Goal: Find specific page/section: Find specific page/section

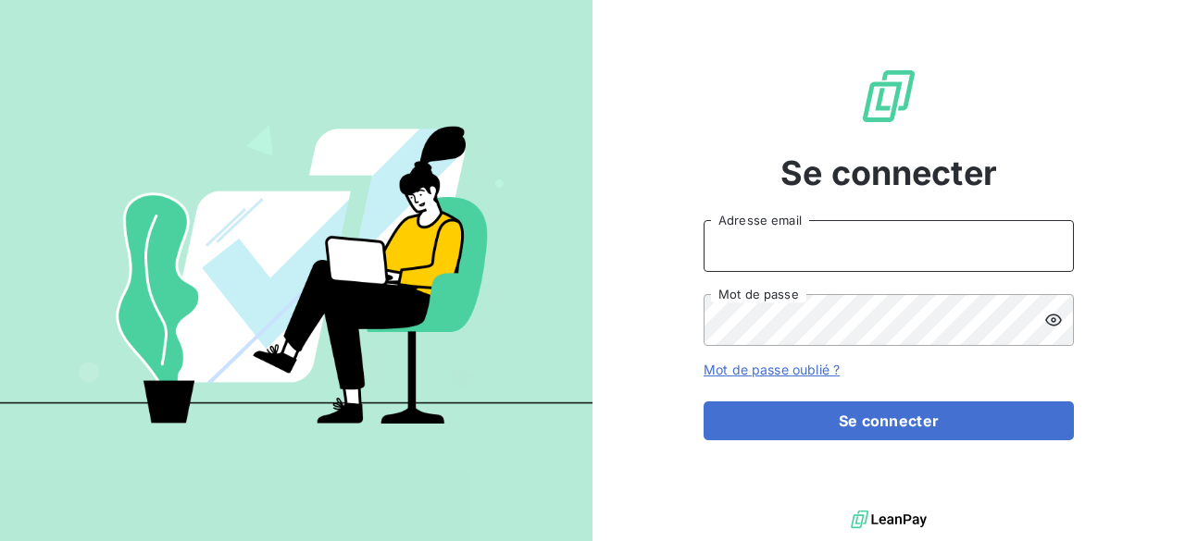
click at [723, 242] on input "Adresse email" at bounding box center [888, 246] width 370 height 52
type input "[EMAIL_ADDRESS][DOMAIN_NAME]"
click at [703, 402] on button "Se connecter" at bounding box center [888, 421] width 370 height 39
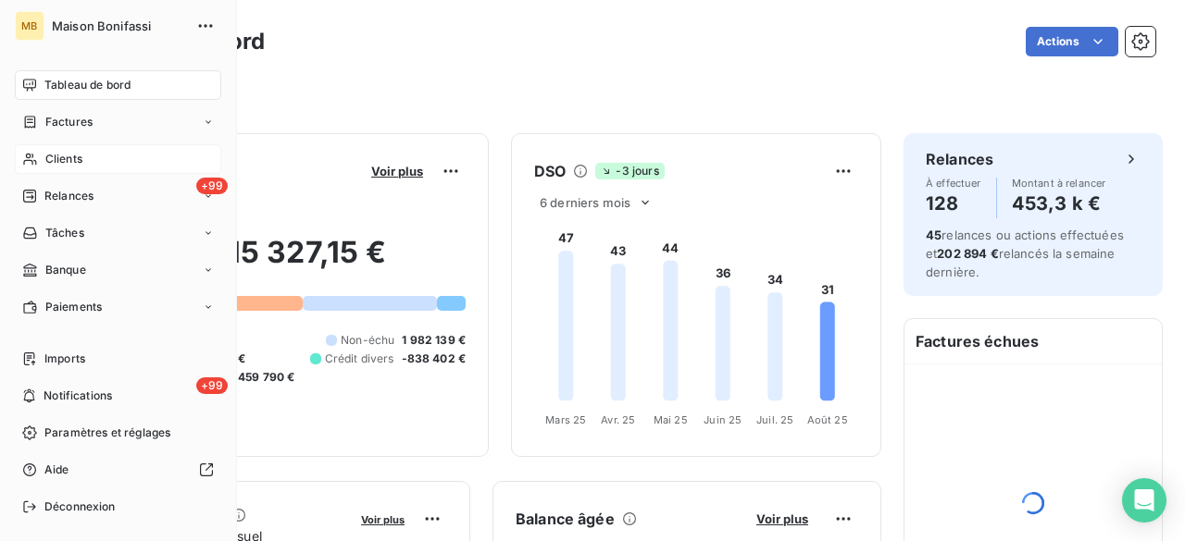
click at [43, 164] on div "Clients" at bounding box center [118, 159] width 206 height 30
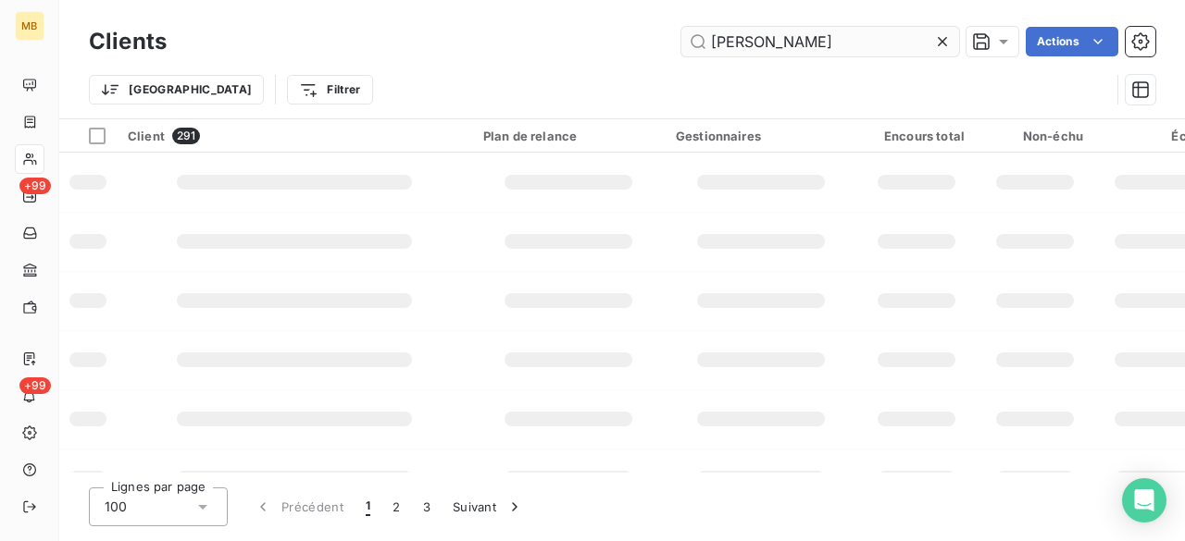
type input "[PERSON_NAME]"
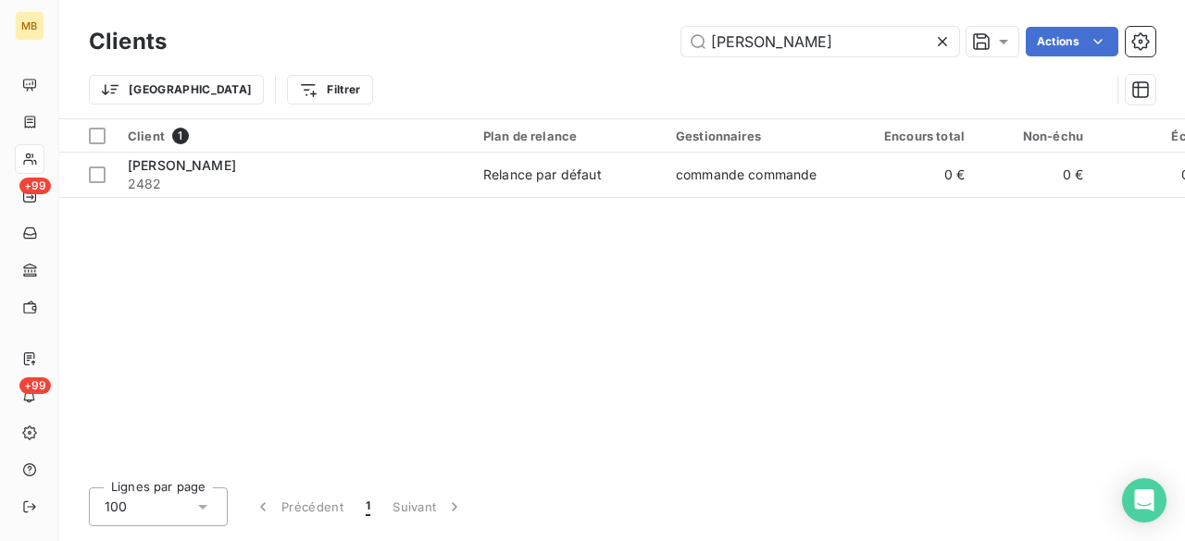
click at [615, 45] on div "marius Actions" at bounding box center [672, 42] width 966 height 30
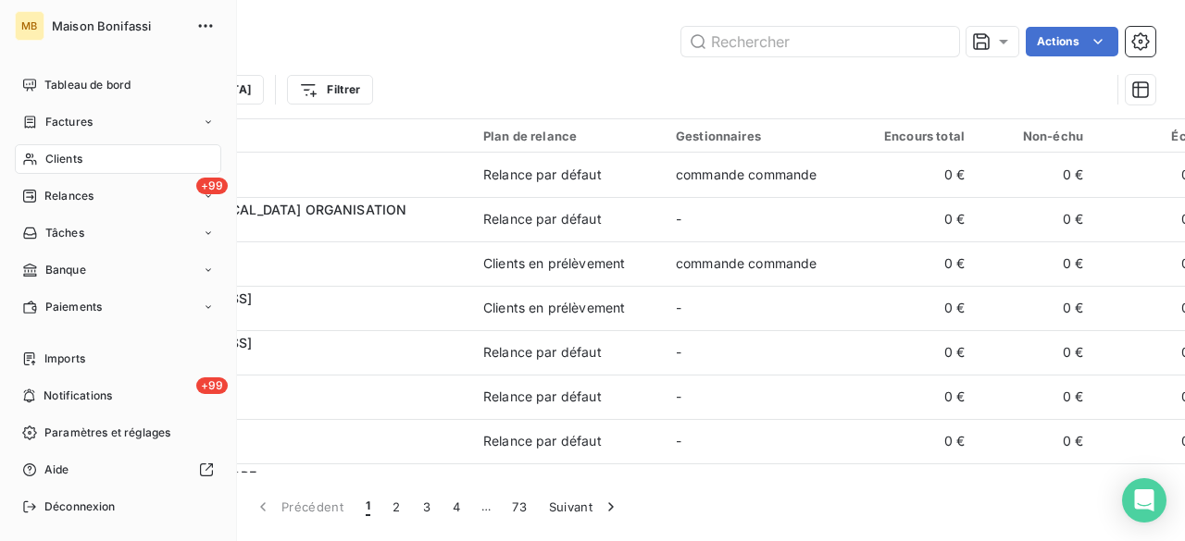
click at [47, 155] on span "Clients" at bounding box center [63, 159] width 37 height 17
click at [81, 160] on span "Clients" at bounding box center [63, 159] width 37 height 17
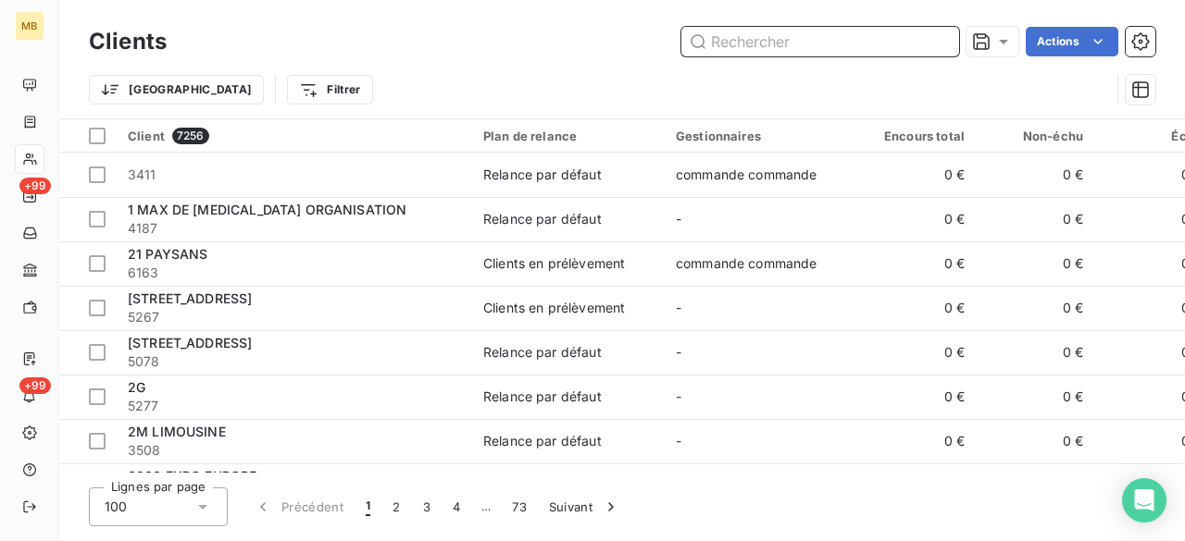
click at [834, 47] on input "text" at bounding box center [820, 42] width 278 height 30
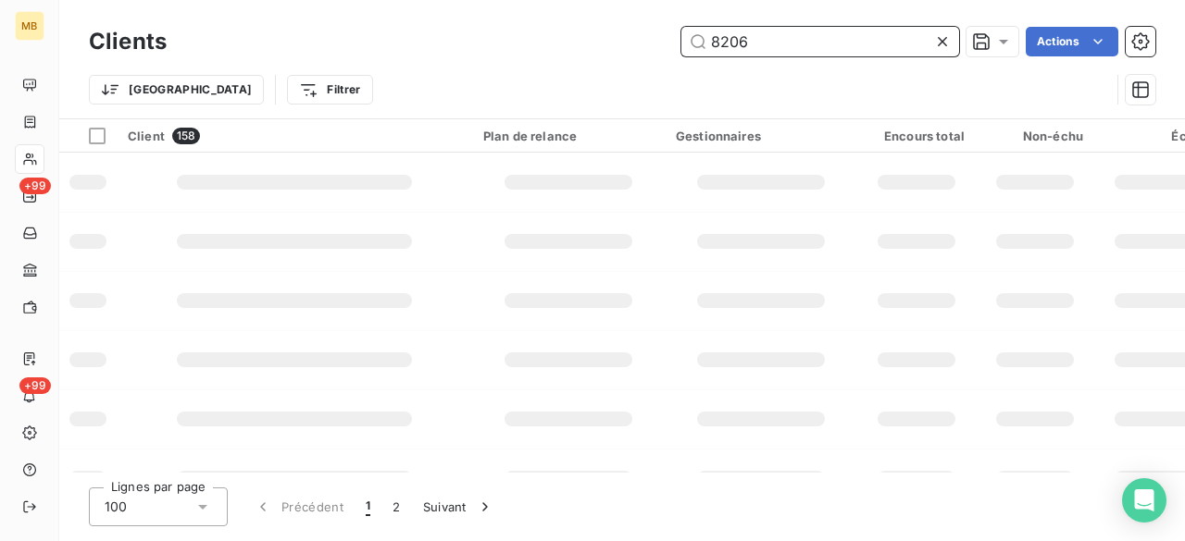
type input "8206"
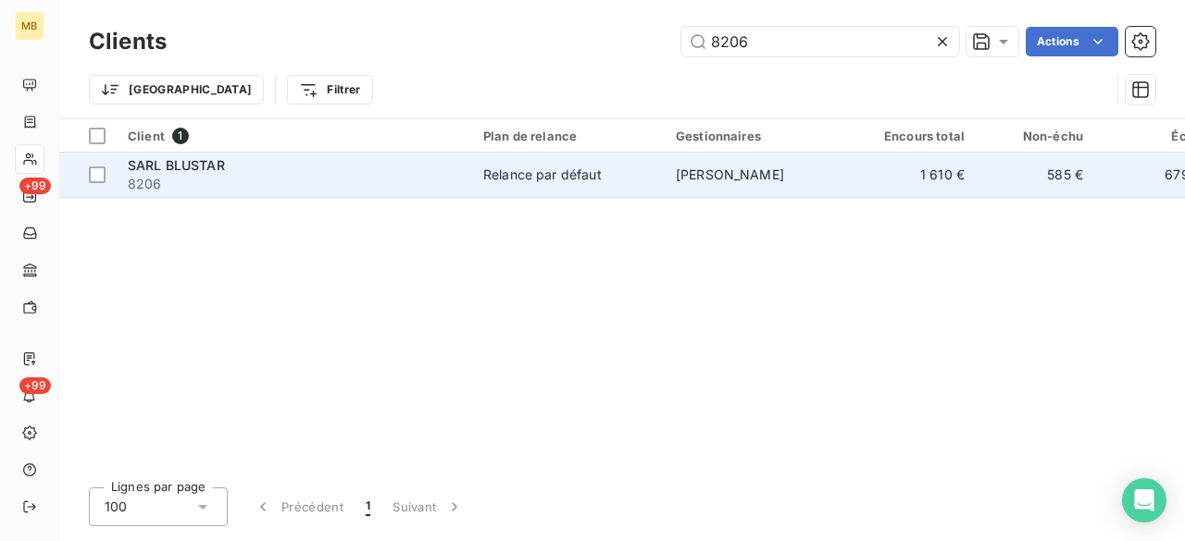
click at [774, 173] on span "[PERSON_NAME]" at bounding box center [730, 175] width 108 height 16
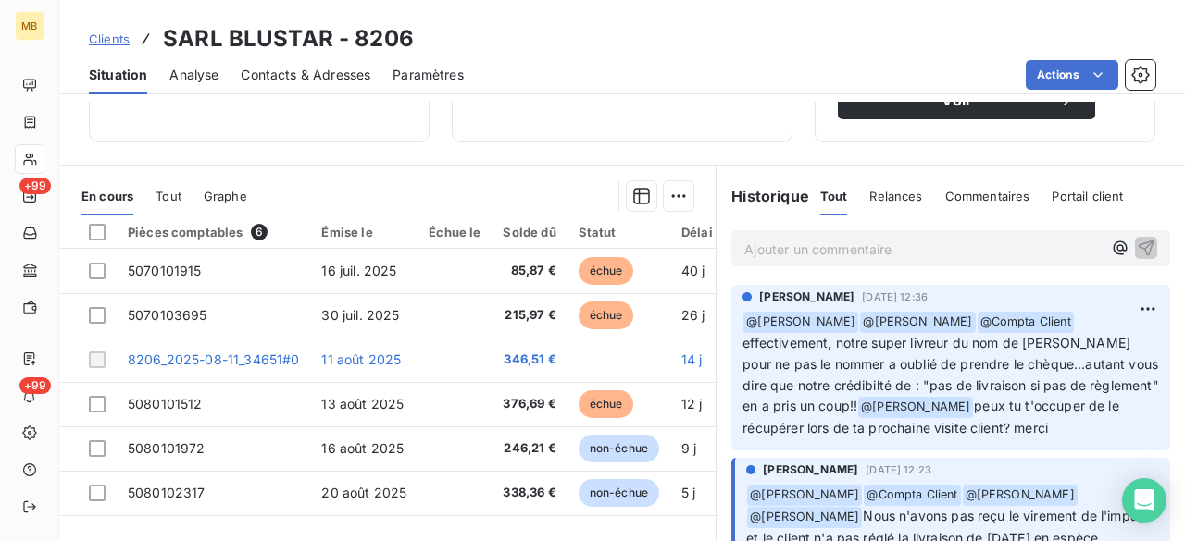
scroll to position [370, 0]
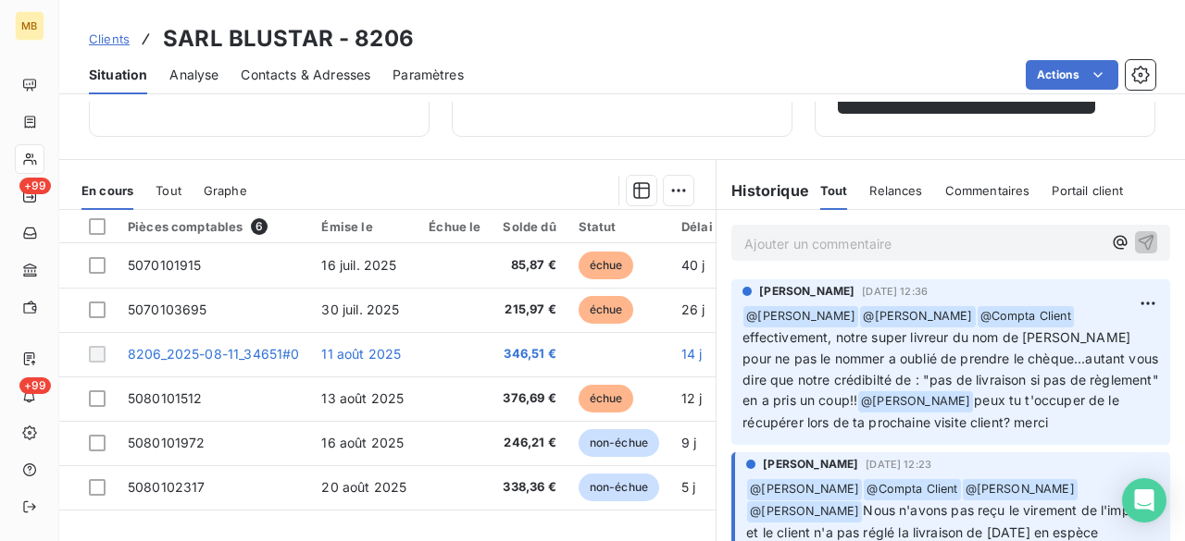
click at [772, 47] on div "Clients SARL BLUSTAR - 8206" at bounding box center [621, 38] width 1125 height 33
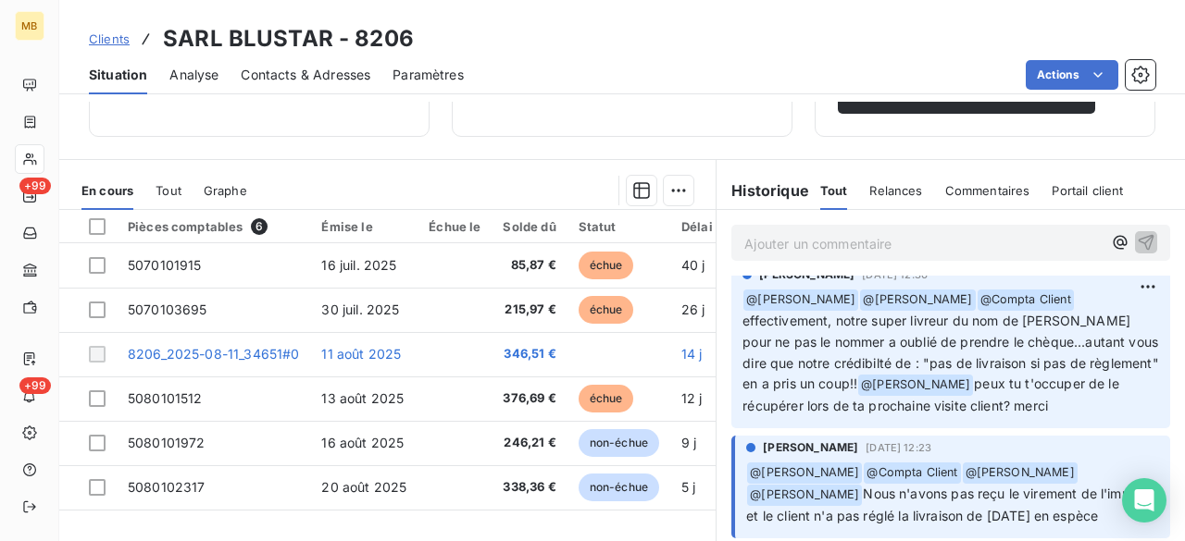
scroll to position [0, 0]
